Goal: Navigation & Orientation: Find specific page/section

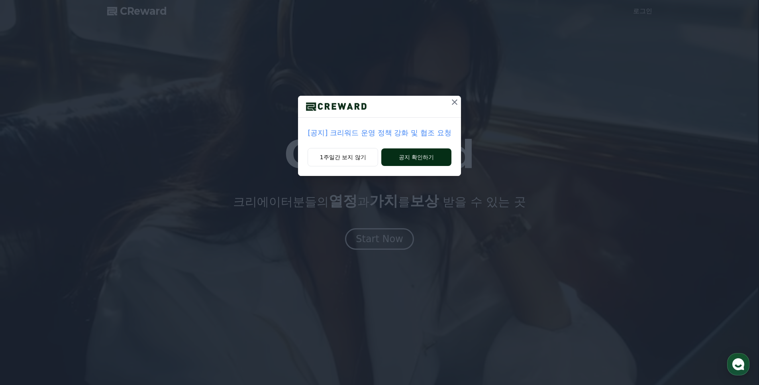
click at [440, 153] on button "공지 확인하기" at bounding box center [416, 157] width 70 height 18
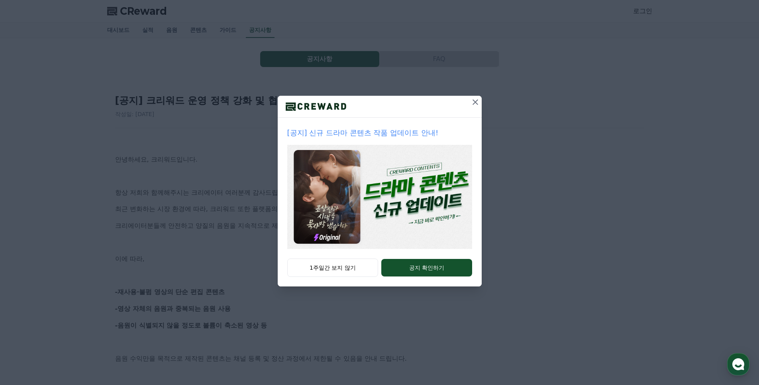
click at [475, 101] on icon at bounding box center [476, 102] width 10 height 10
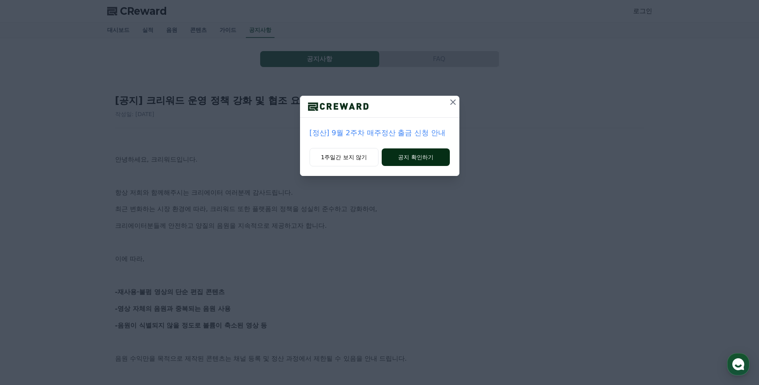
click at [436, 160] on button "공지 확인하기" at bounding box center [416, 157] width 68 height 18
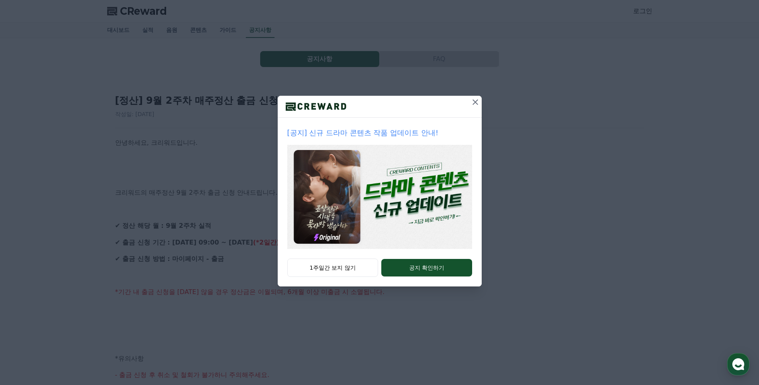
click at [472, 102] on icon at bounding box center [476, 102] width 10 height 10
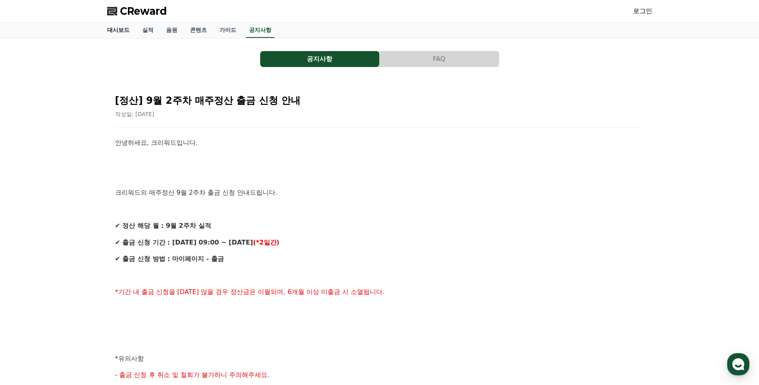
click at [120, 26] on link "대시보드" at bounding box center [118, 30] width 35 height 15
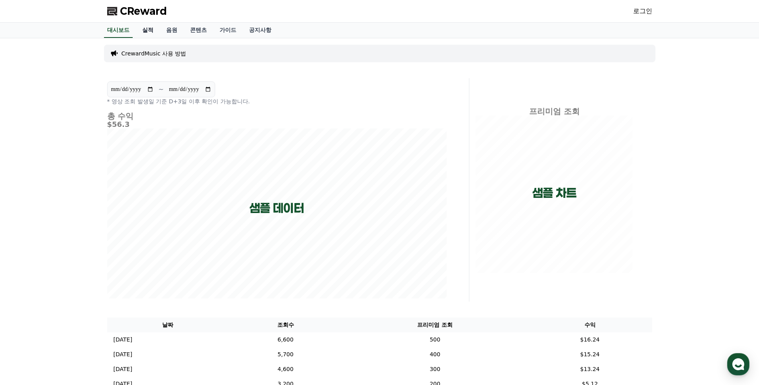
click at [151, 27] on link "실적" at bounding box center [148, 30] width 24 height 15
